Goal: Browse casually

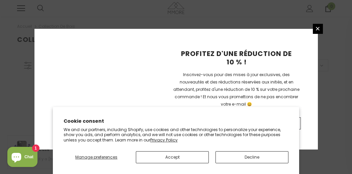
scroll to position [217, 0]
